Goal: Find specific page/section: Find specific page/section

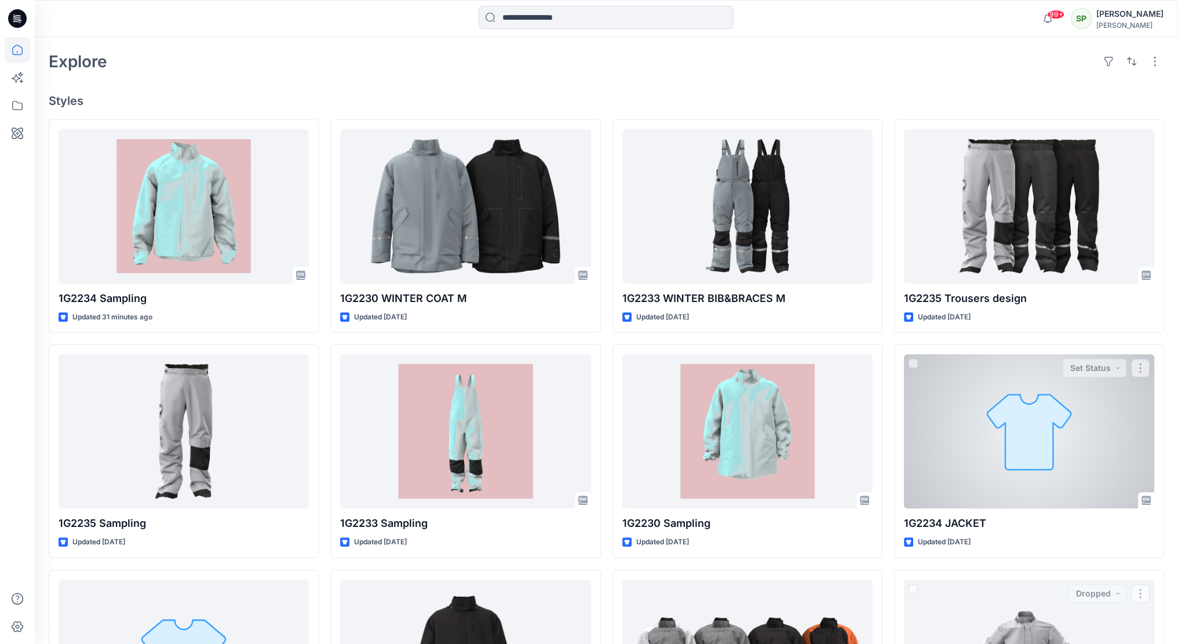
scroll to position [261, 0]
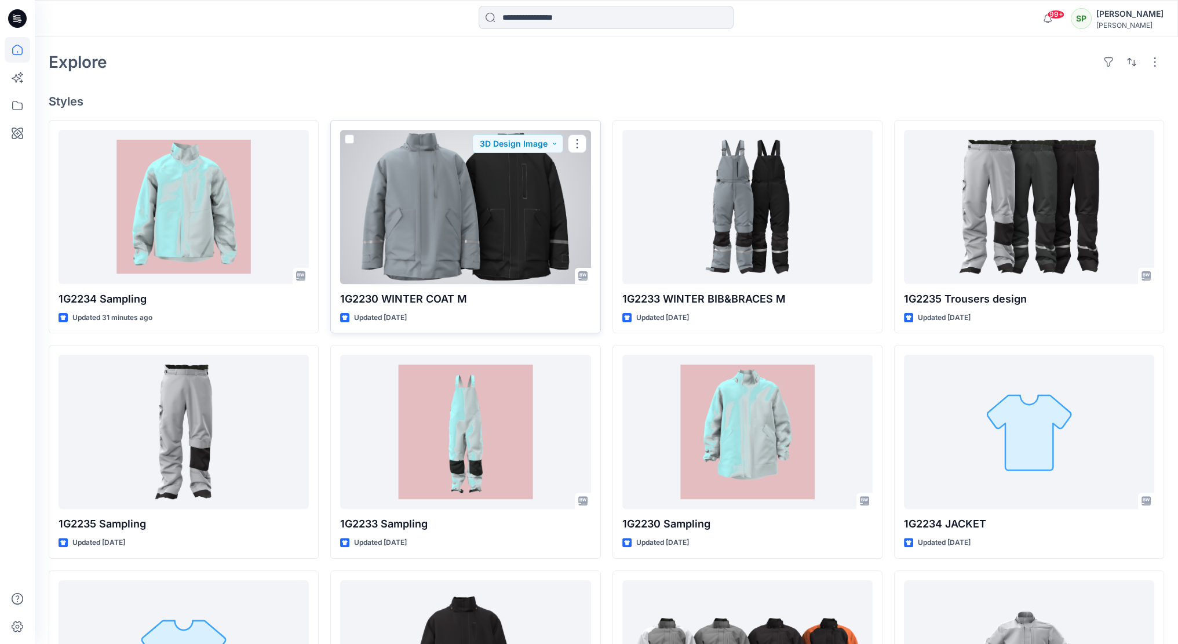
click at [519, 215] on div at bounding box center [465, 207] width 250 height 154
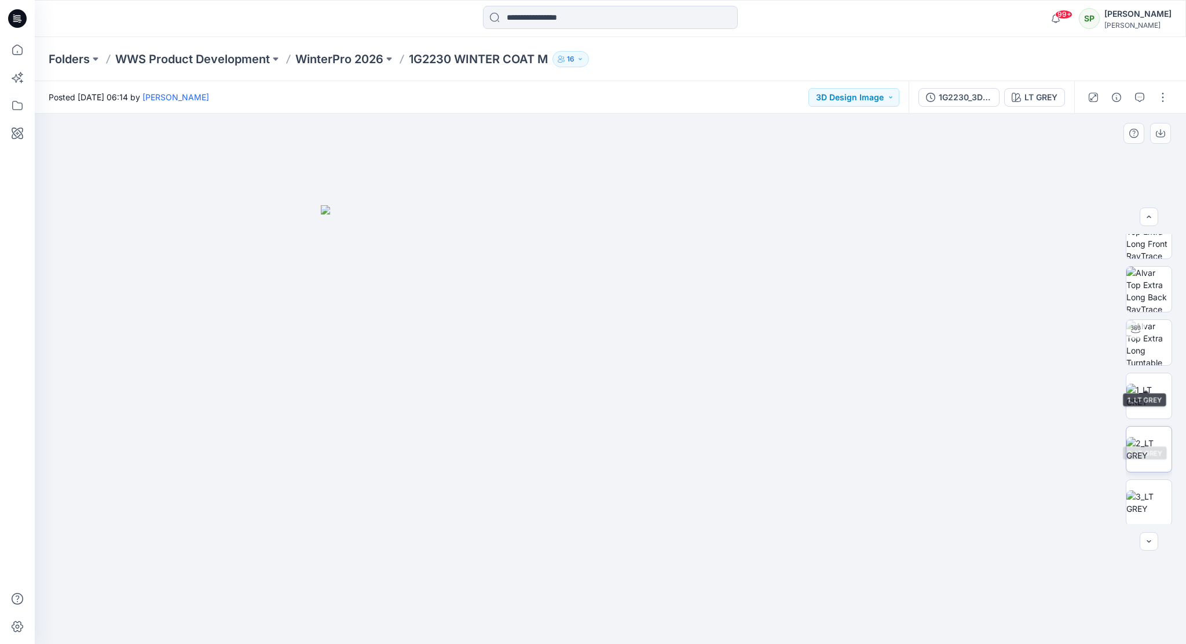
scroll to position [76, 0]
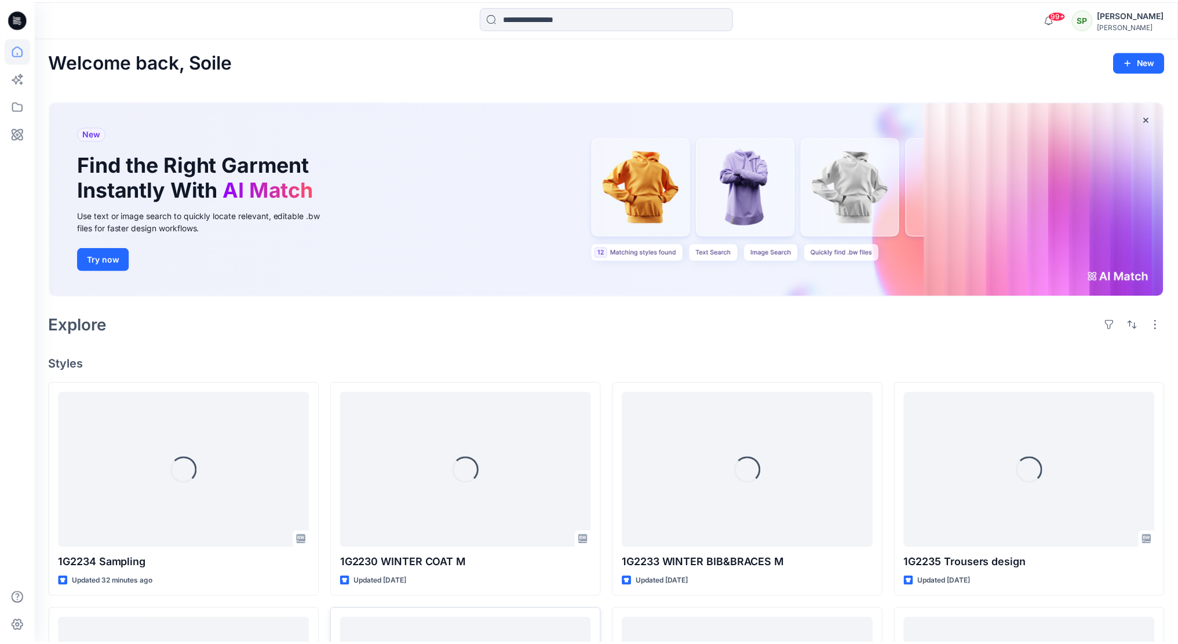
scroll to position [261, 0]
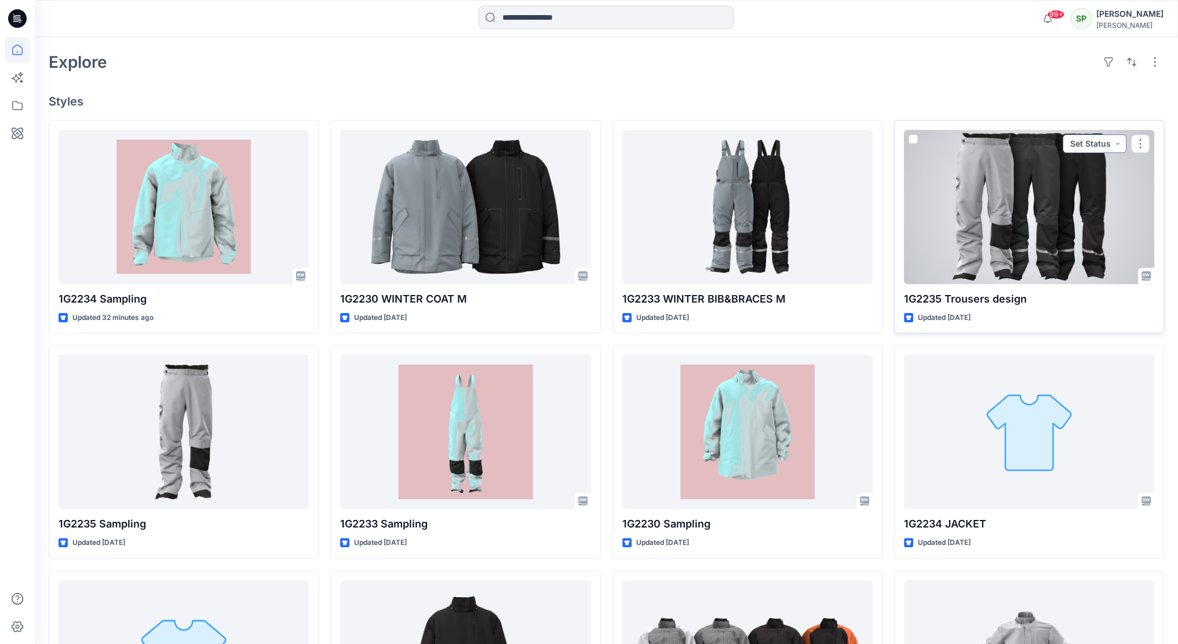
click at [1119, 139] on button "Set Status" at bounding box center [1094, 143] width 64 height 19
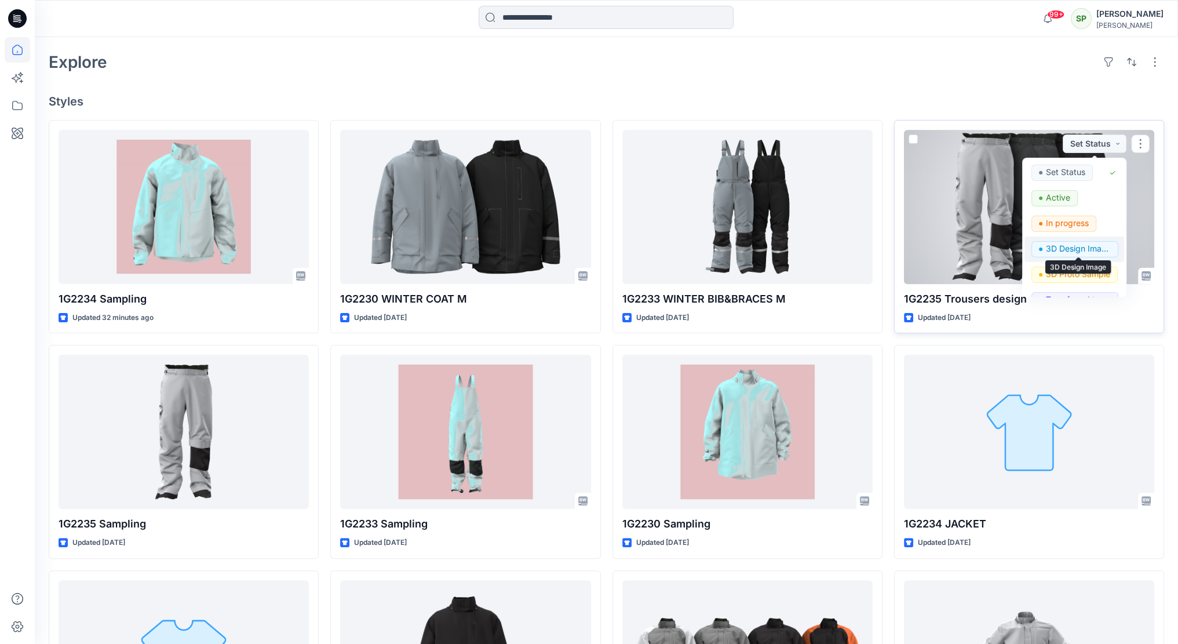
click at [1094, 244] on p "3D Design Image" at bounding box center [1078, 248] width 65 height 15
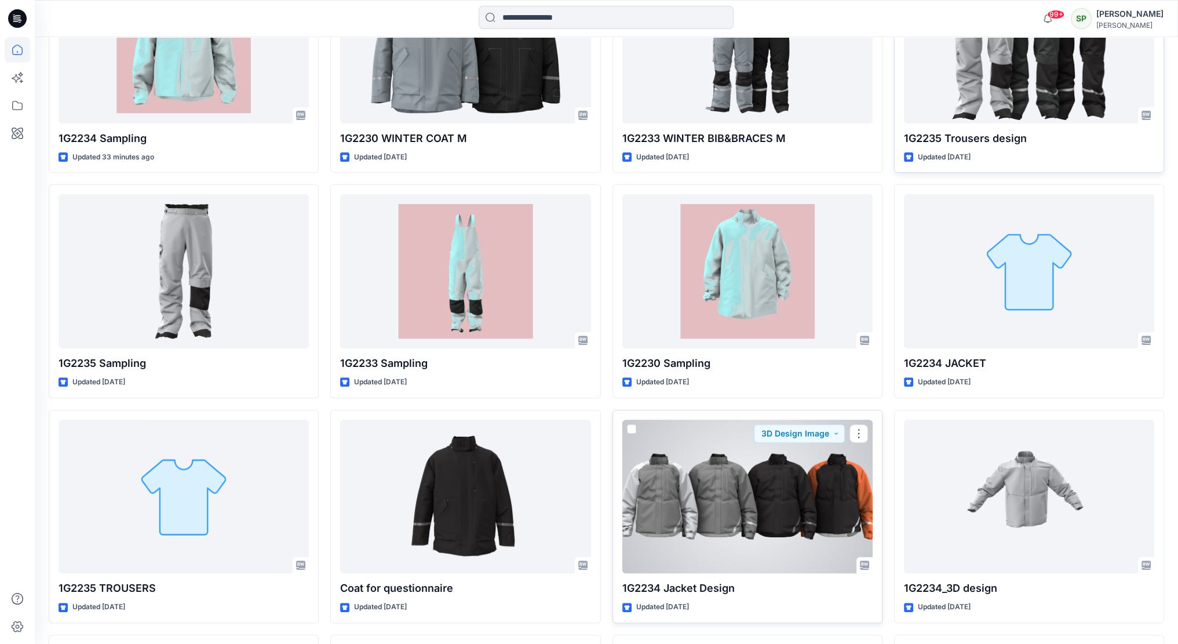
scroll to position [435, 0]
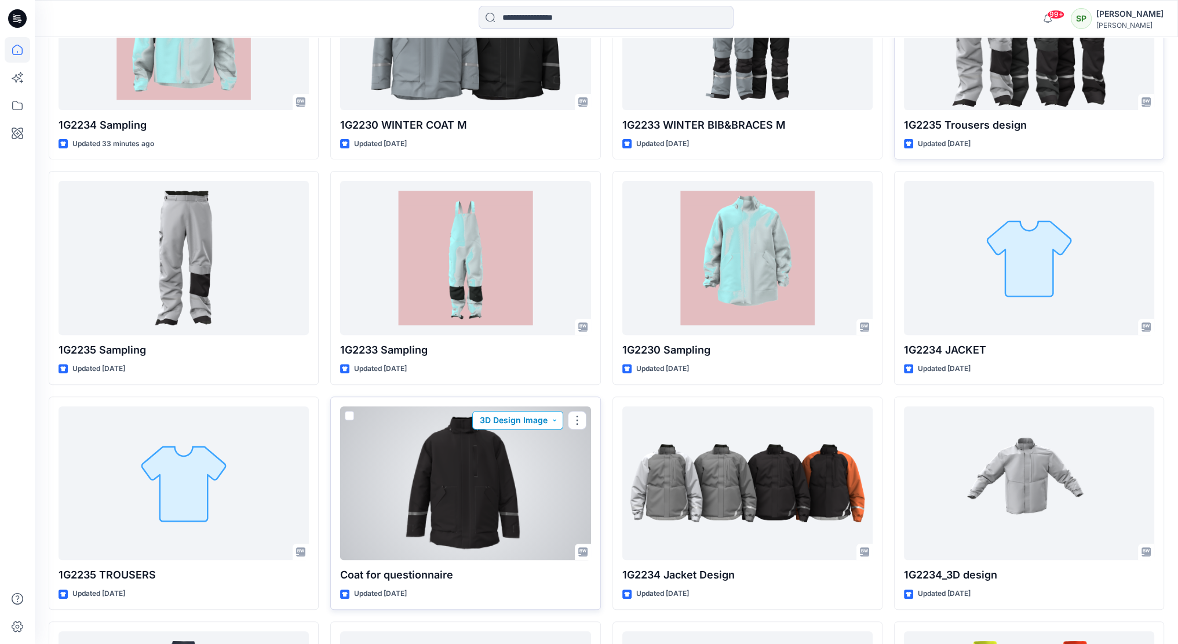
click at [557, 417] on button "3D Design Image" at bounding box center [517, 420] width 91 height 19
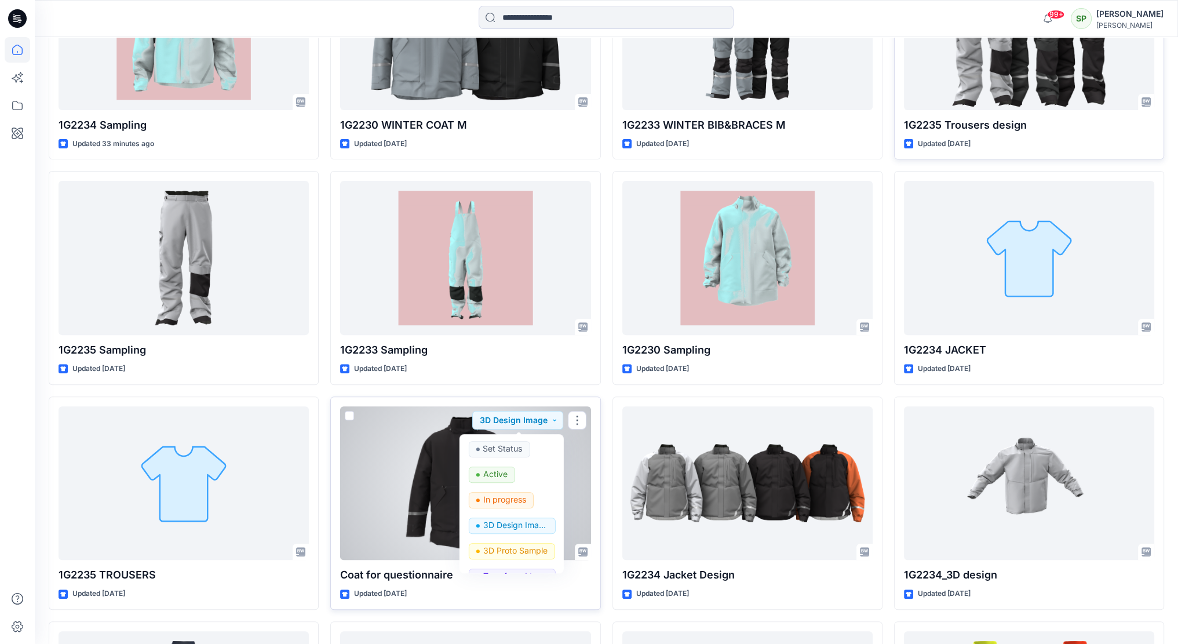
click at [584, 453] on div at bounding box center [465, 483] width 250 height 154
